Goal: Transaction & Acquisition: Purchase product/service

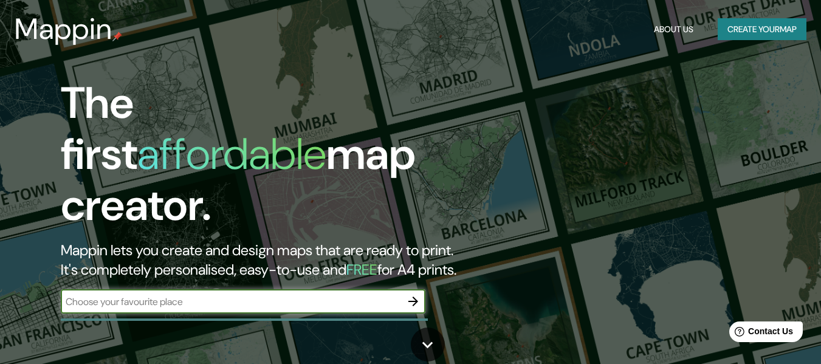
click at [759, 34] on button "Create your map" at bounding box center [762, 29] width 89 height 22
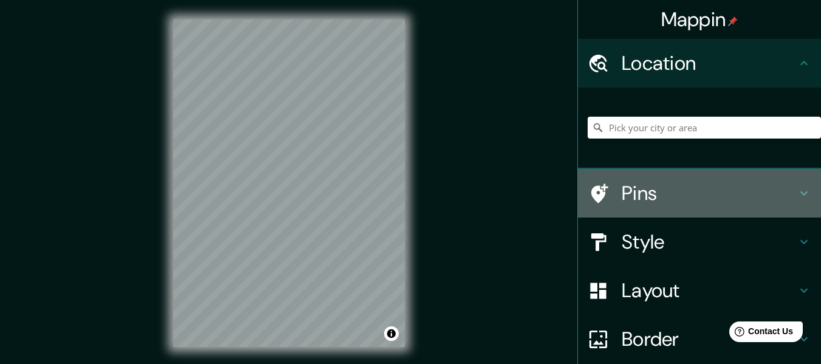
click at [709, 193] on h4 "Pins" at bounding box center [709, 193] width 175 height 24
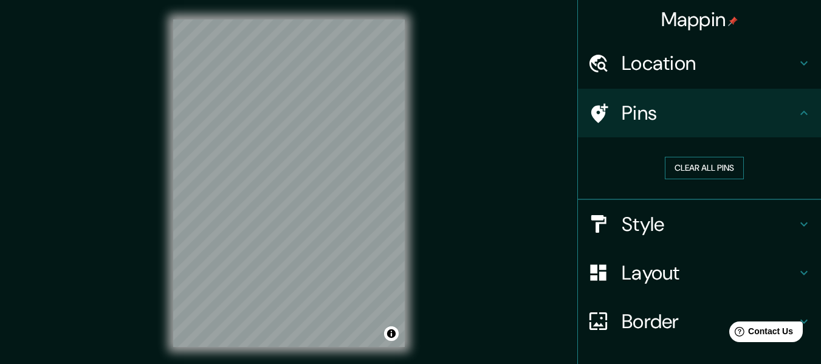
click at [723, 165] on button "Clear all pins" at bounding box center [704, 168] width 79 height 22
click at [721, 226] on h4 "Style" at bounding box center [709, 224] width 175 height 24
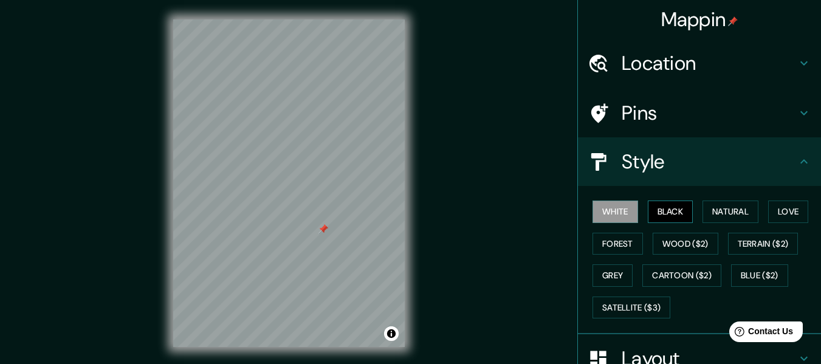
click at [656, 210] on button "Black" at bounding box center [671, 212] width 46 height 22
click at [717, 210] on button "Natural" at bounding box center [731, 212] width 56 height 22
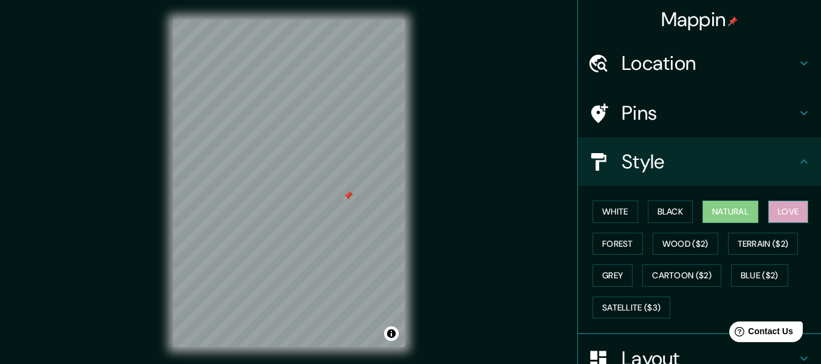
click at [772, 210] on button "Love" at bounding box center [788, 212] width 40 height 22
click at [608, 246] on button "Forest" at bounding box center [618, 244] width 50 height 22
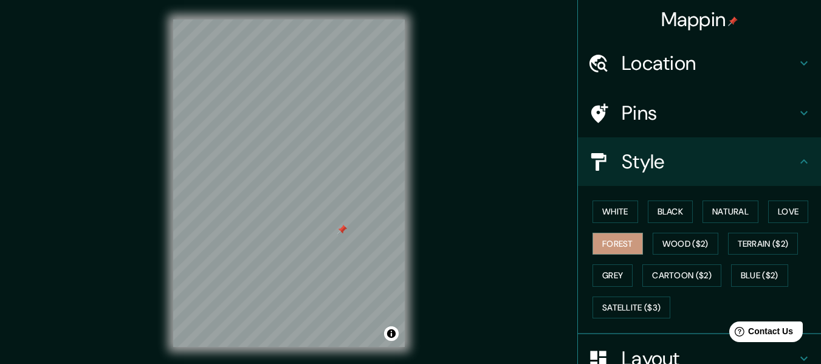
click at [340, 234] on div at bounding box center [342, 230] width 10 height 10
click at [653, 247] on button "Wood ($2)" at bounding box center [686, 244] width 66 height 22
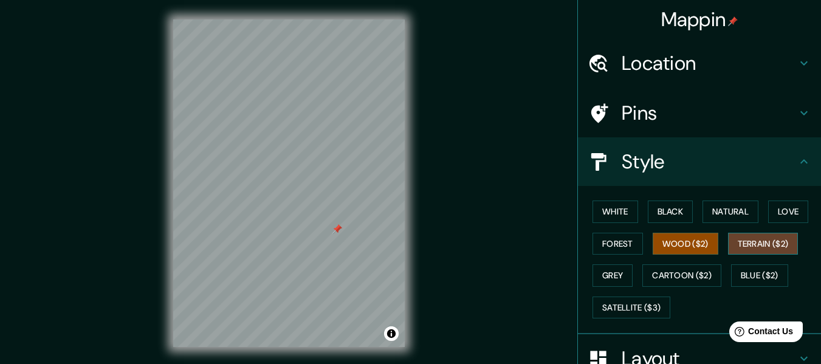
click at [745, 238] on button "Terrain ($2)" at bounding box center [763, 244] width 71 height 22
click at [619, 279] on button "Grey" at bounding box center [613, 275] width 40 height 22
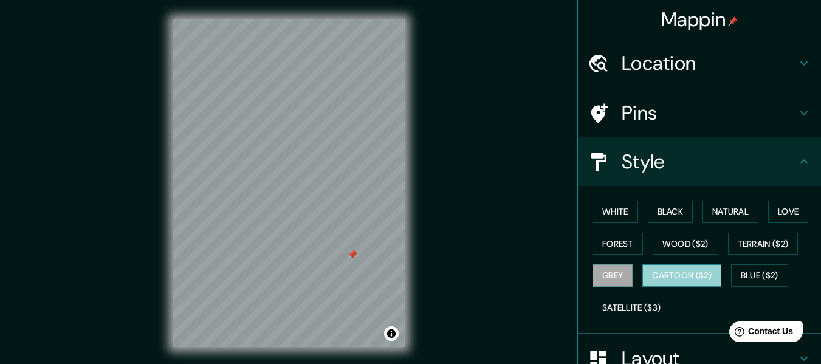
click at [706, 283] on button "Cartoon ($2)" at bounding box center [681, 275] width 79 height 22
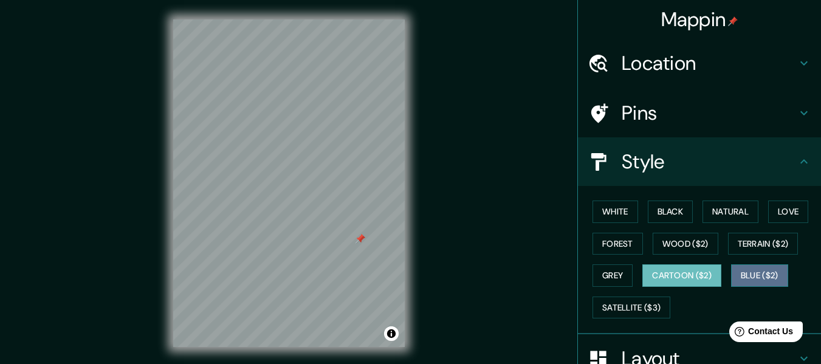
click at [748, 269] on button "Blue ($2)" at bounding box center [759, 275] width 57 height 22
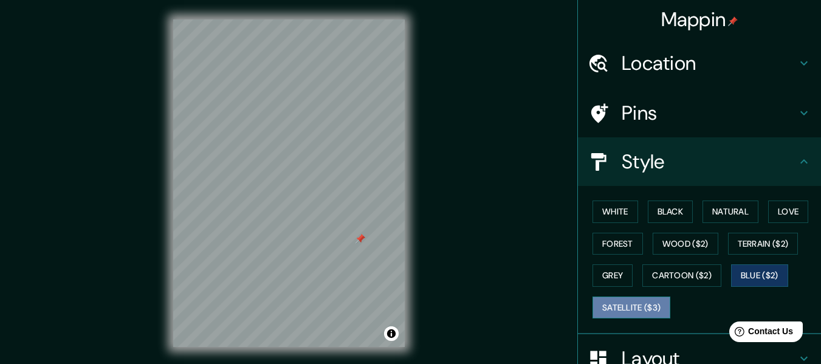
click at [630, 305] on button "Satellite ($3)" at bounding box center [632, 308] width 78 height 22
drag, startPoint x: 363, startPoint y: 233, endPoint x: 334, endPoint y: 222, distance: 30.8
click at [334, 221] on div at bounding box center [330, 222] width 10 height 10
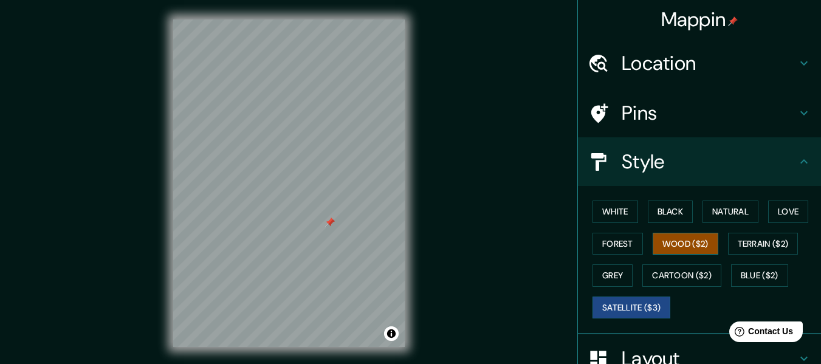
click at [669, 241] on button "Wood ($2)" at bounding box center [686, 244] width 66 height 22
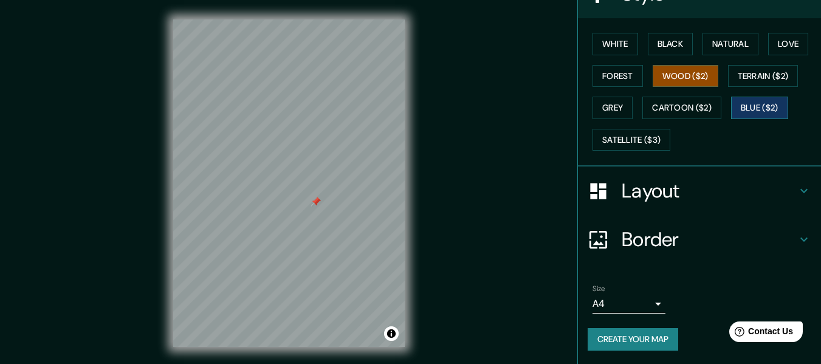
scroll to position [169, 0]
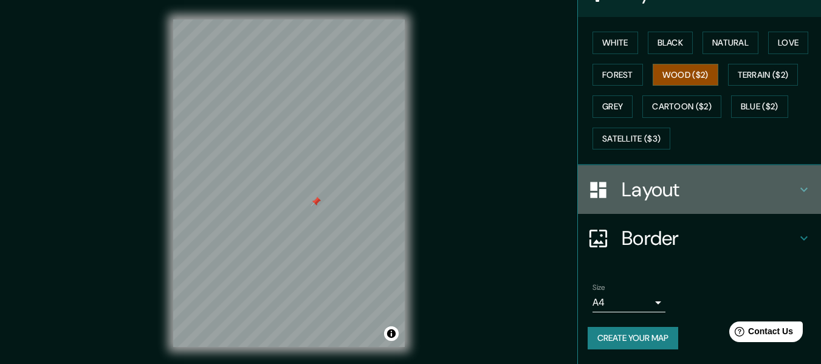
click at [761, 199] on h4 "Layout" at bounding box center [709, 189] width 175 height 24
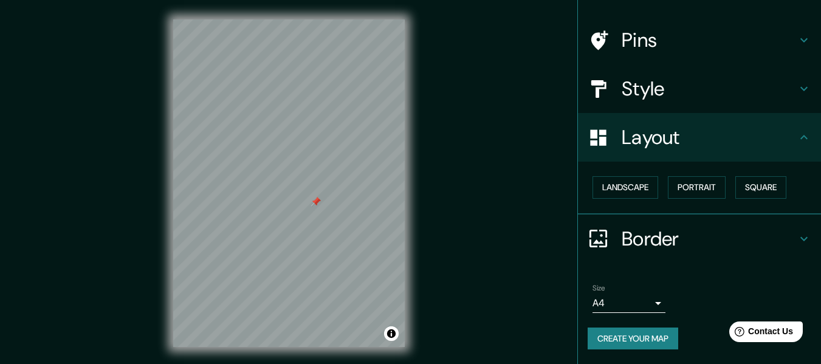
scroll to position [73, 0]
click at [633, 189] on button "Landscape" at bounding box center [626, 187] width 66 height 22
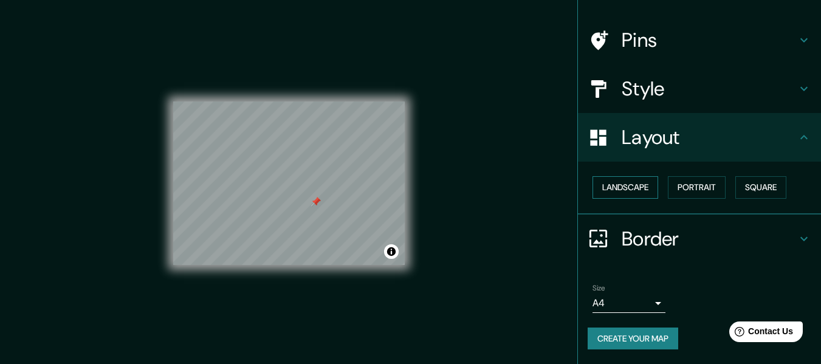
click at [633, 189] on button "Landscape" at bounding box center [626, 187] width 66 height 22
click at [709, 180] on button "Portrait" at bounding box center [697, 187] width 58 height 22
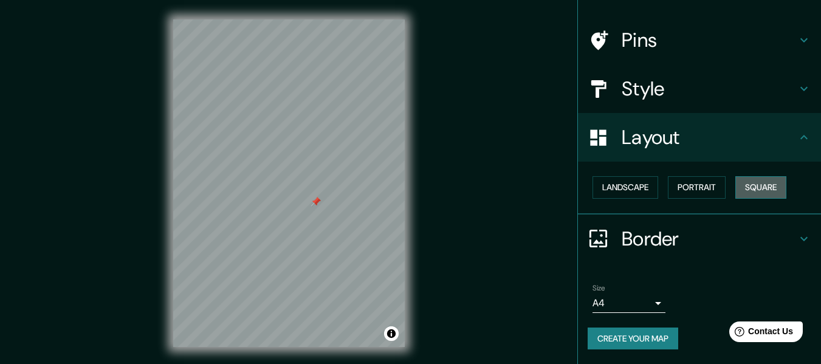
click at [745, 183] on button "Square" at bounding box center [760, 187] width 51 height 22
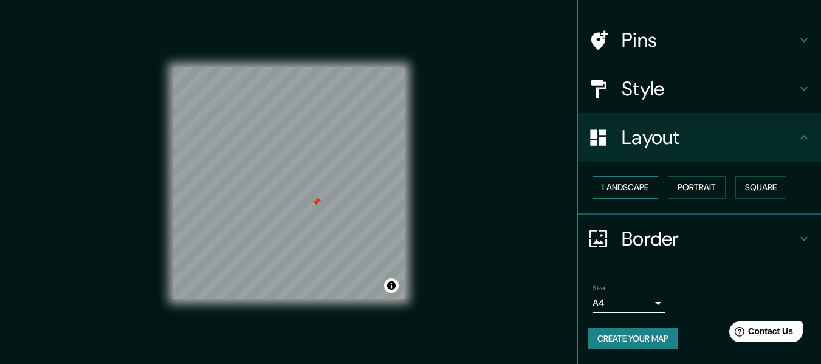
click at [633, 187] on button "Landscape" at bounding box center [626, 187] width 66 height 22
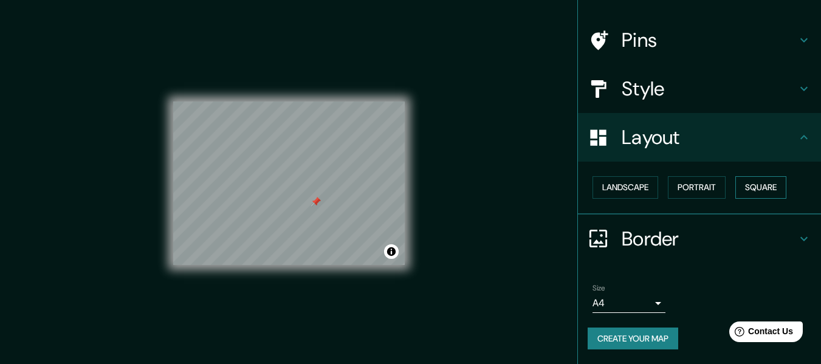
click at [768, 180] on button "Square" at bounding box center [760, 187] width 51 height 22
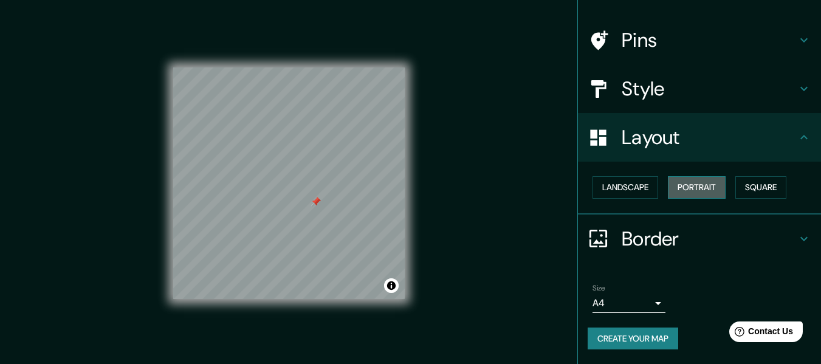
click at [689, 188] on button "Portrait" at bounding box center [697, 187] width 58 height 22
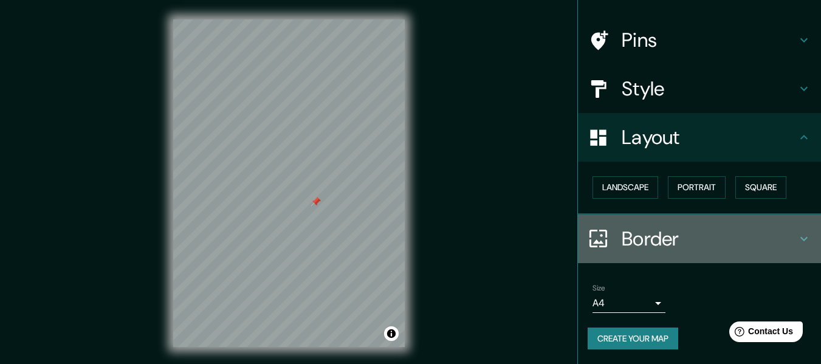
click at [649, 239] on h4 "Border" at bounding box center [709, 239] width 175 height 24
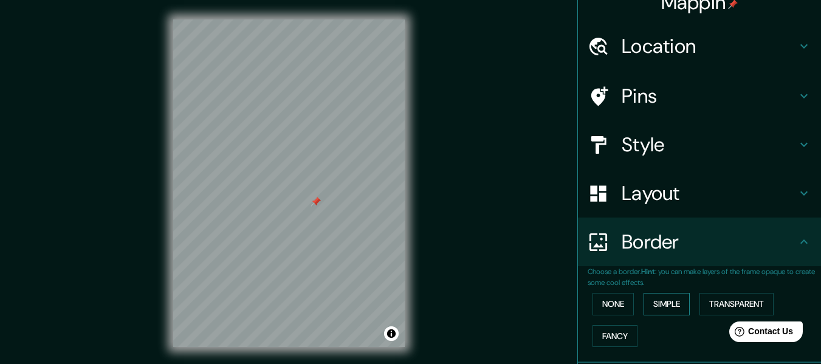
scroll to position [0, 0]
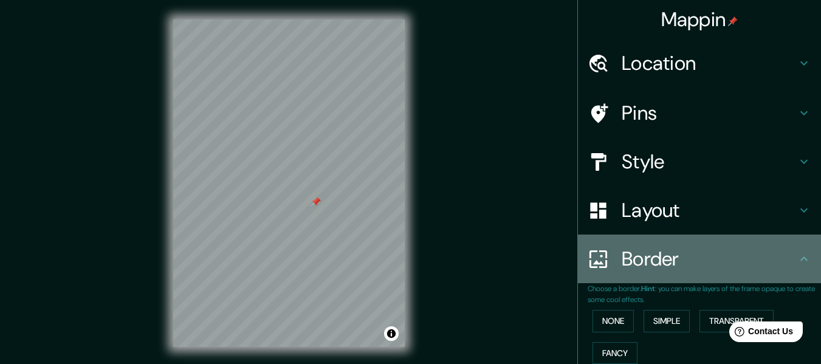
click at [800, 259] on icon at bounding box center [803, 258] width 7 height 4
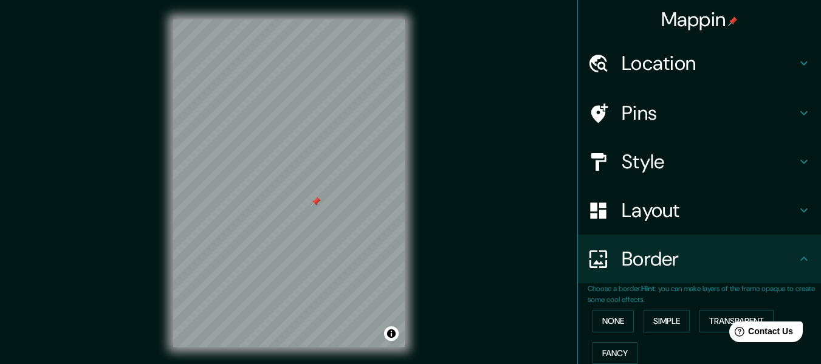
click at [797, 260] on icon at bounding box center [804, 259] width 15 height 15
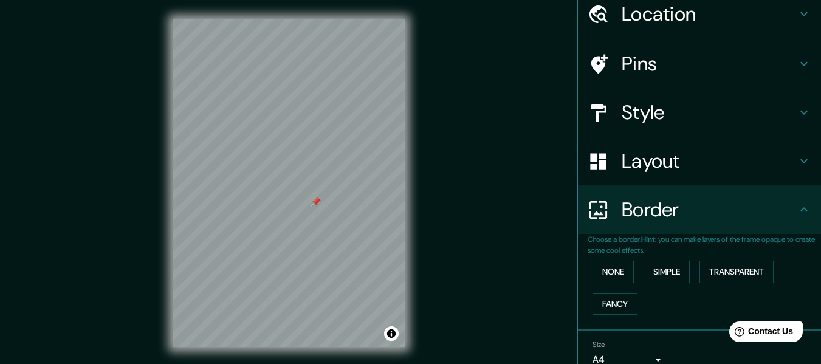
scroll to position [106, 0]
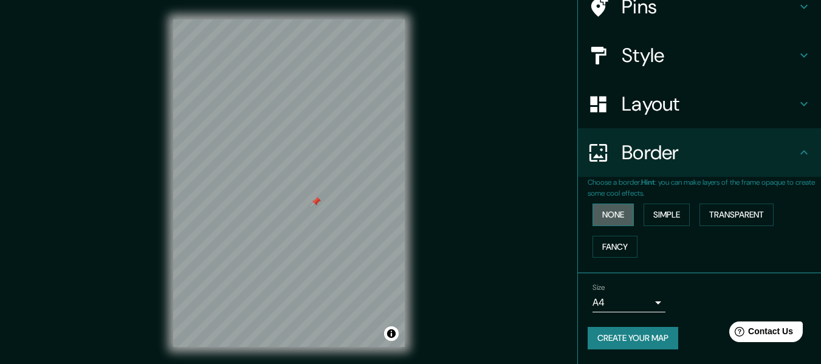
click at [604, 216] on button "None" at bounding box center [613, 215] width 41 height 22
click at [666, 217] on button "Simple" at bounding box center [667, 215] width 46 height 22
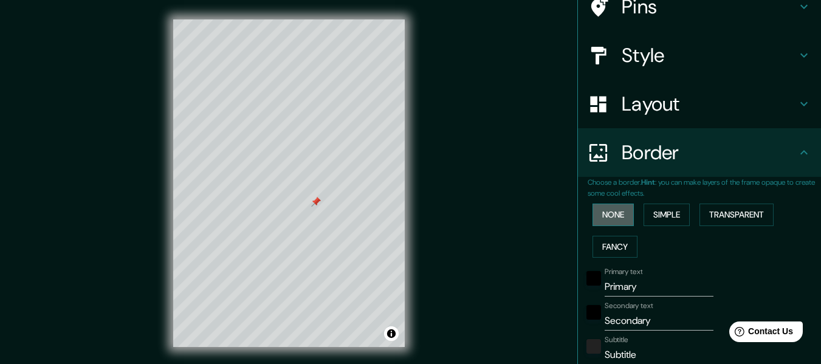
click at [607, 213] on button "None" at bounding box center [613, 215] width 41 height 22
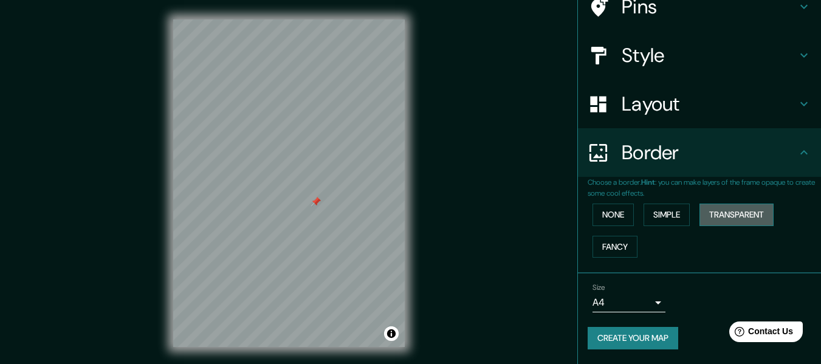
click at [720, 204] on button "Transparent" at bounding box center [737, 215] width 74 height 22
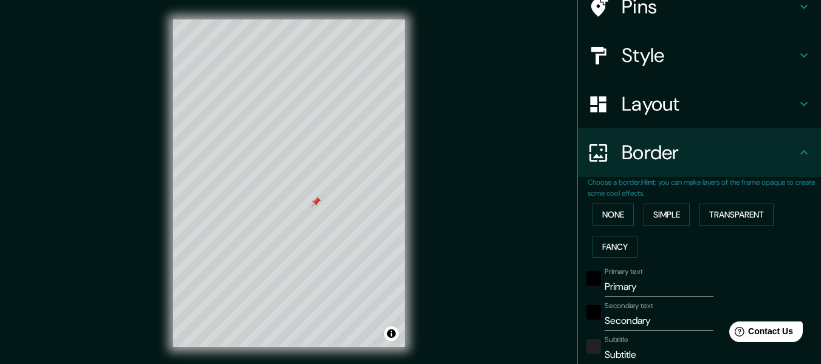
click at [652, 246] on div "None Simple Transparent Fancy" at bounding box center [704, 231] width 233 height 64
click at [600, 250] on button "Fancy" at bounding box center [615, 247] width 45 height 22
click at [610, 217] on button "None" at bounding box center [613, 215] width 41 height 22
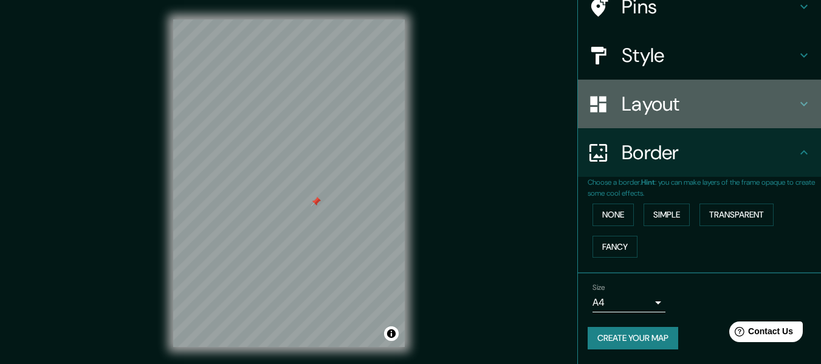
click at [681, 107] on h4 "Layout" at bounding box center [709, 104] width 175 height 24
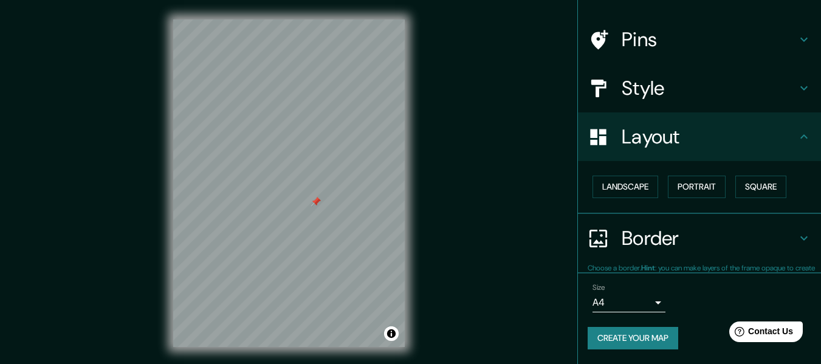
scroll to position [73, 0]
click at [625, 189] on button "Landscape" at bounding box center [626, 187] width 66 height 22
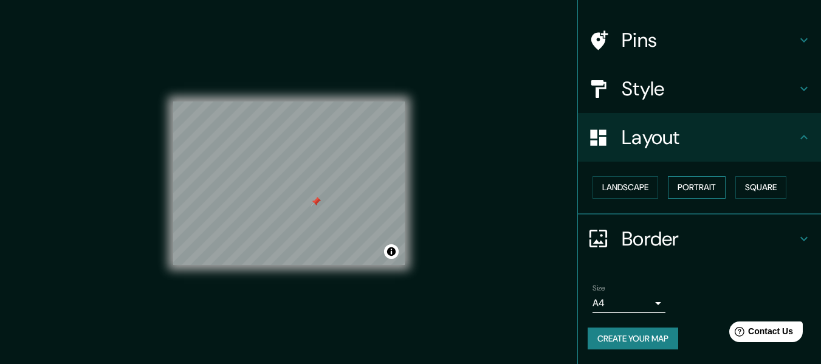
click at [673, 181] on button "Portrait" at bounding box center [697, 187] width 58 height 22
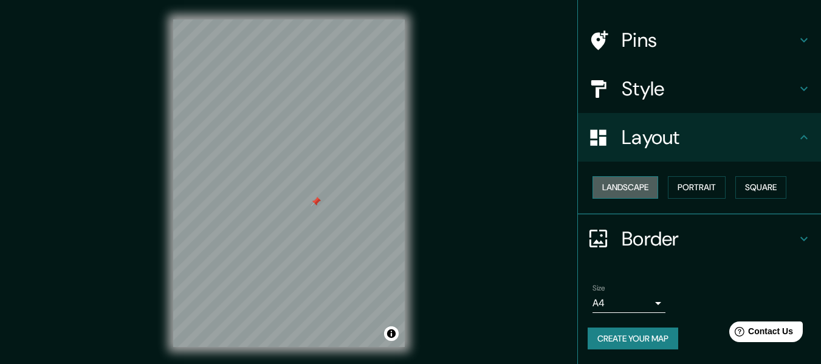
click at [635, 177] on button "Landscape" at bounding box center [626, 187] width 66 height 22
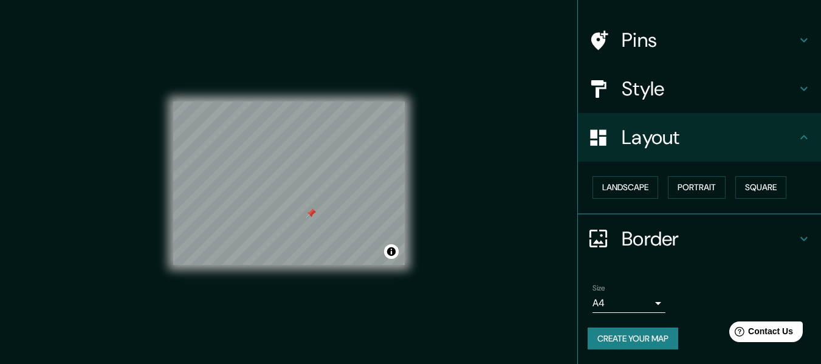
click at [518, 148] on div "Mappin Location Pins Style Layout Landscape Portrait Square Border Choose a bor…" at bounding box center [410, 193] width 821 height 386
click at [645, 300] on body "Mappin Location Pins Style Layout Landscape Portrait Square Border Choose a bor…" at bounding box center [410, 182] width 821 height 364
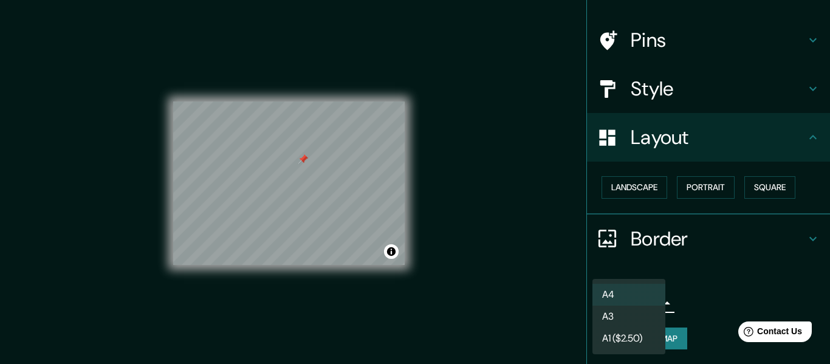
click at [646, 308] on li "A3" at bounding box center [629, 317] width 73 height 22
type input "a4"
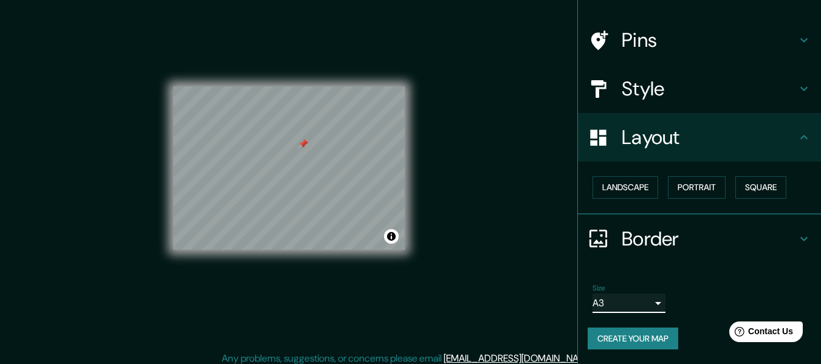
scroll to position [22, 0]
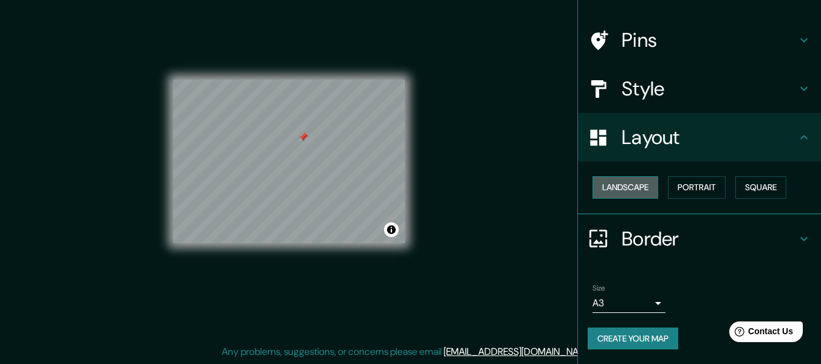
click at [639, 186] on button "Landscape" at bounding box center [626, 187] width 66 height 22
click at [687, 186] on button "Portrait" at bounding box center [697, 187] width 58 height 22
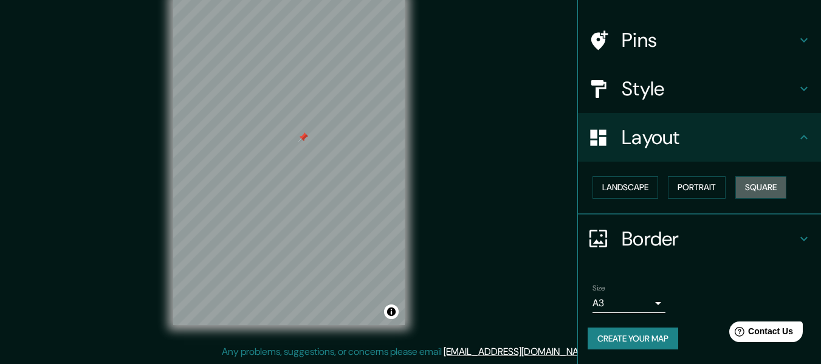
drag, startPoint x: 745, startPoint y: 191, endPoint x: 709, endPoint y: 201, distance: 36.6
click at [743, 191] on button "Square" at bounding box center [760, 187] width 51 height 22
